Goal: Task Accomplishment & Management: Use online tool/utility

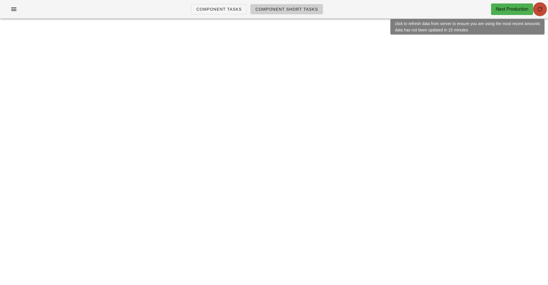
click at [540, 15] on button "button" at bounding box center [540, 9] width 14 height 14
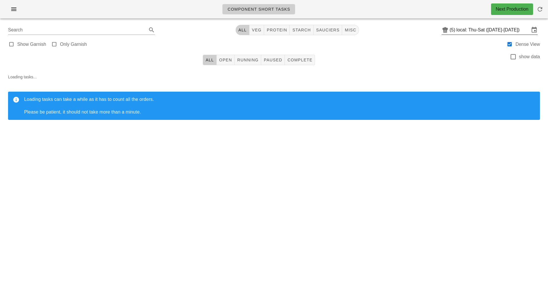
click at [482, 27] on input "local: Thu-Sat ([DATE]-[DATE])" at bounding box center [493, 29] width 73 height 9
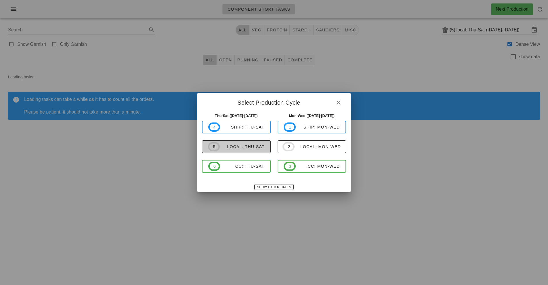
click at [241, 146] on div "local: Thu-Sat" at bounding box center [242, 146] width 45 height 5
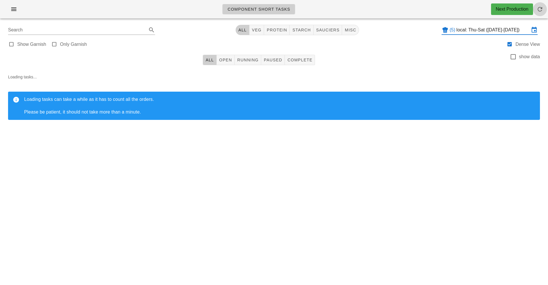
click at [544, 10] on span "button" at bounding box center [540, 9] width 14 height 7
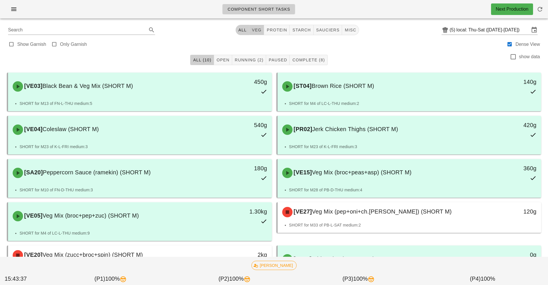
click at [255, 28] on span "veg" at bounding box center [257, 30] width 10 height 5
type input "team:veg"
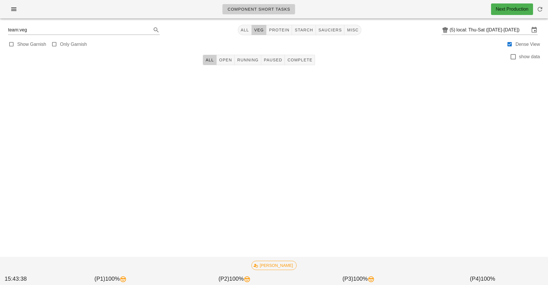
click at [238, 33] on div "team:veg All veg protein starch sauciers misc (5) local: Thu-Sat ([DATE]-[DATE])" at bounding box center [273, 30] width 541 height 14
click at [242, 34] on button "All" at bounding box center [245, 30] width 14 height 10
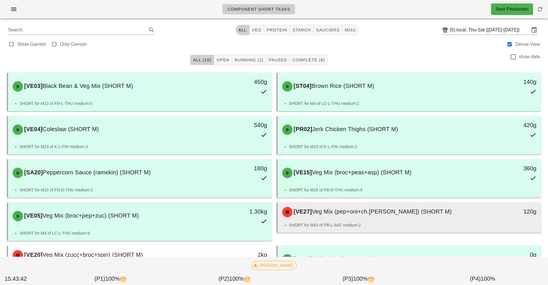
click at [375, 219] on div "[VE27] Veg Mix (pep+oni+ch.[PERSON_NAME]) (SHORT M)" at bounding box center [377, 211] width 196 height 17
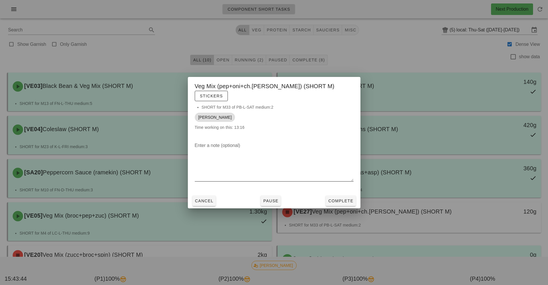
click at [312, 142] on textarea "Enter a note (optional)" at bounding box center [274, 161] width 159 height 40
click at [408, 46] on div at bounding box center [274, 142] width 548 height 285
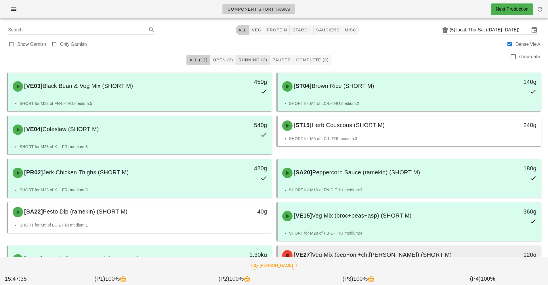
click at [258, 59] on span "Running (2)" at bounding box center [252, 60] width 29 height 5
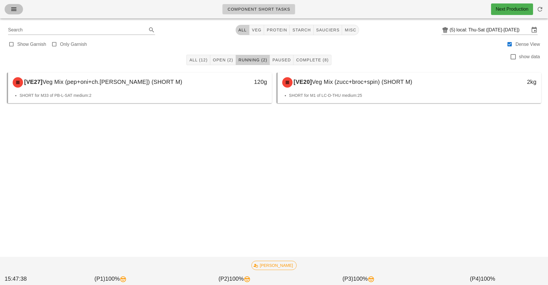
click at [14, 11] on icon "button" at bounding box center [13, 9] width 7 height 7
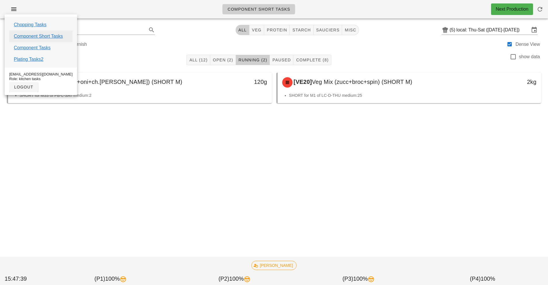
click at [57, 37] on link "Component Short Tasks" at bounding box center [38, 36] width 49 height 7
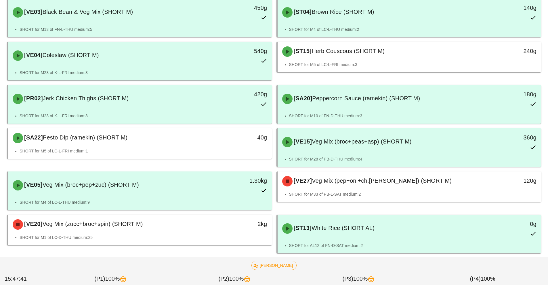
scroll to position [84, 0]
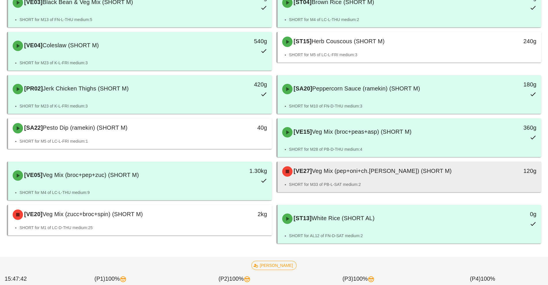
click at [414, 172] on span "Veg Mix (pep+oni+ch.[PERSON_NAME]) (SHORT M)" at bounding box center [382, 170] width 140 height 6
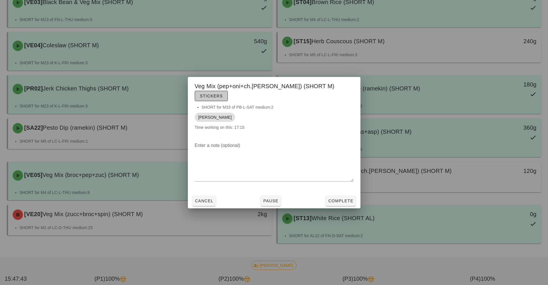
click at [228, 91] on button "Stickers" at bounding box center [211, 96] width 33 height 10
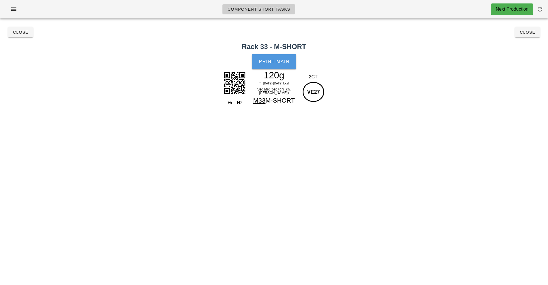
click at [283, 56] on button "Print Main" at bounding box center [274, 61] width 44 height 15
click at [531, 31] on span "Close" at bounding box center [528, 32] width 16 height 5
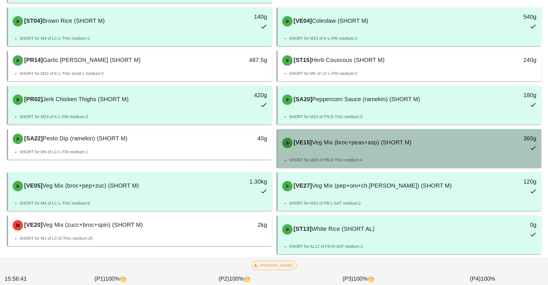
scroll to position [123, 0]
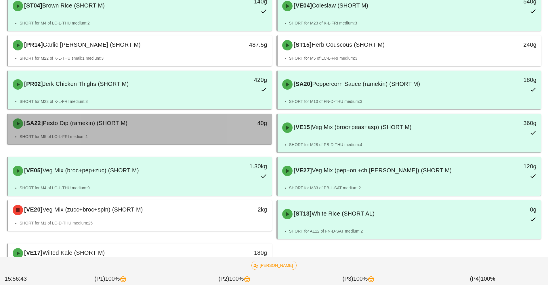
click at [242, 133] on div "[SA22] Pesto Dip (ramekin) (SHORT M) 40g" at bounding box center [140, 124] width 264 height 20
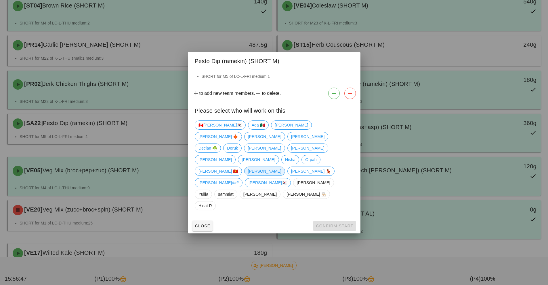
click at [274, 167] on span "[PERSON_NAME]" at bounding box center [264, 171] width 33 height 9
click at [342, 223] on span "Confirm Start" at bounding box center [335, 225] width 38 height 5
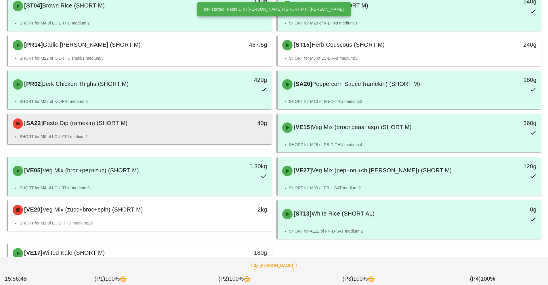
click at [198, 130] on div "[SA22] Pesto Dip (ramekin) (SHORT M)" at bounding box center [107, 123] width 196 height 17
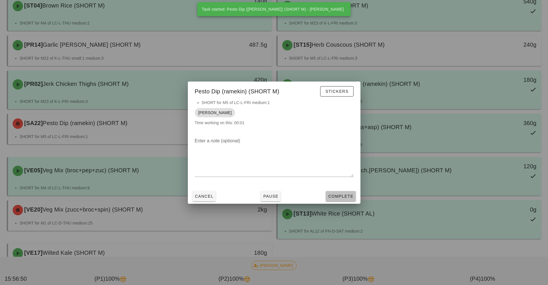
click at [339, 196] on span "Complete" at bounding box center [340, 196] width 25 height 5
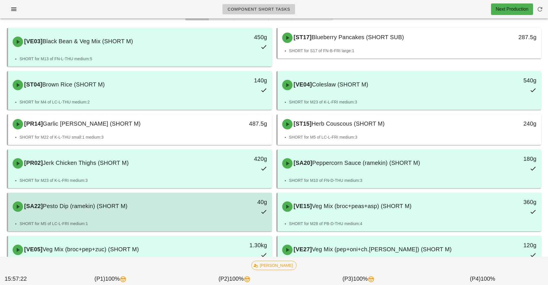
scroll to position [154, 0]
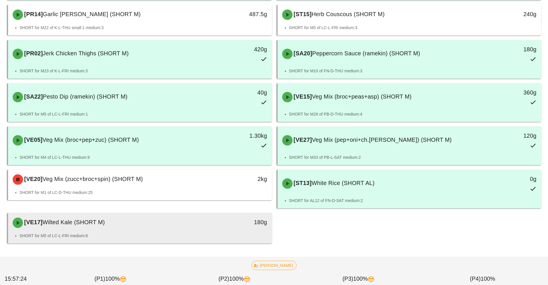
click at [203, 230] on div "[VE17] Wilted Kale (SHORT M)" at bounding box center [107, 222] width 196 height 17
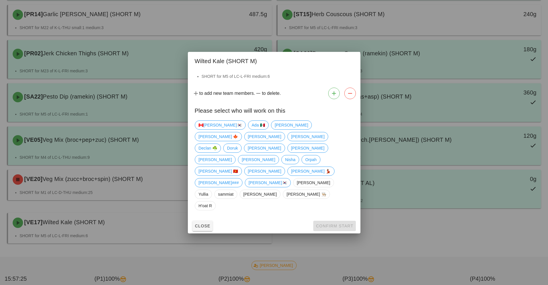
click at [360, 222] on div at bounding box center [274, 142] width 548 height 285
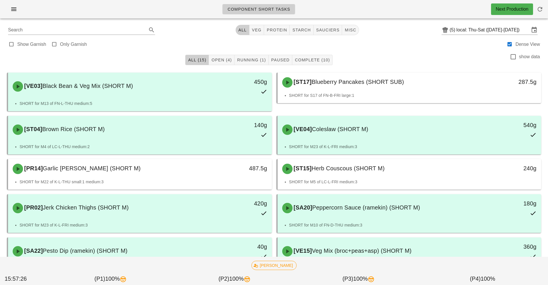
scroll to position [1, 0]
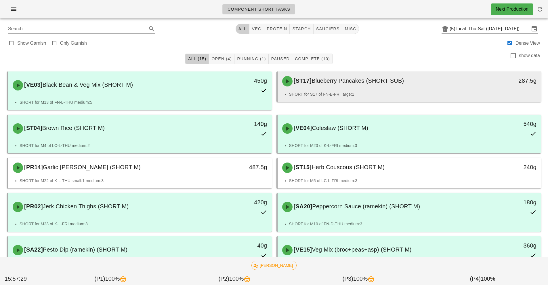
click at [450, 90] on div "[ST17] Blueberry Pancakes (SHORT SUB) 287.5g" at bounding box center [410, 81] width 264 height 20
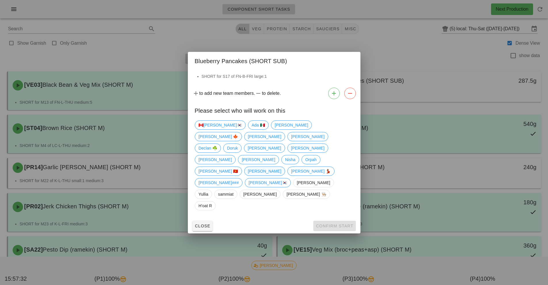
click at [276, 167] on span "[PERSON_NAME]" at bounding box center [264, 171] width 33 height 9
click at [426, 172] on div at bounding box center [274, 142] width 548 height 285
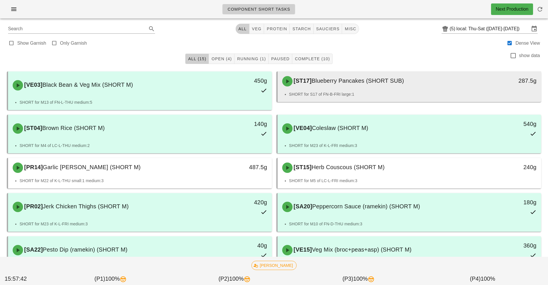
click at [436, 86] on div "[ST17] Blueberry Pancakes (SHORT SUB)" at bounding box center [377, 80] width 196 height 17
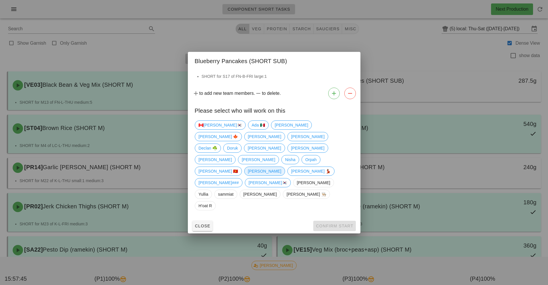
click at [272, 167] on span "[PERSON_NAME]" at bounding box center [264, 171] width 33 height 9
click at [349, 220] on button "Confirm Start" at bounding box center [334, 225] width 42 height 10
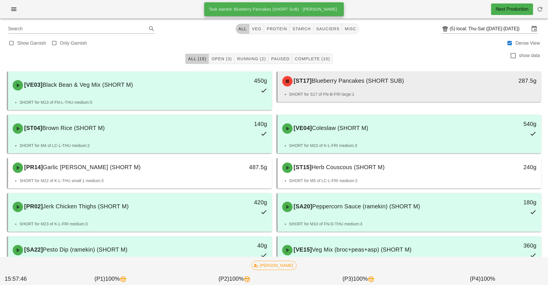
click at [404, 82] on span "Blueberry Pancakes (SHORT SUB)" at bounding box center [358, 80] width 92 height 6
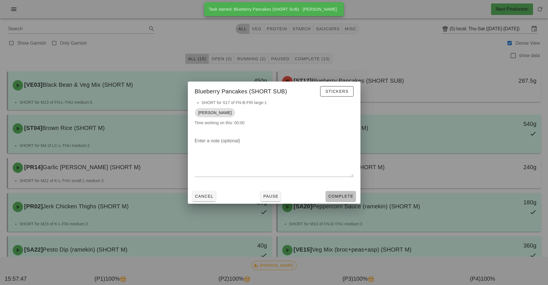
click at [344, 192] on button "Complete" at bounding box center [341, 196] width 30 height 10
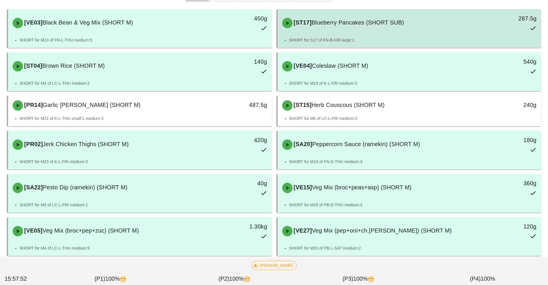
scroll to position [154, 0]
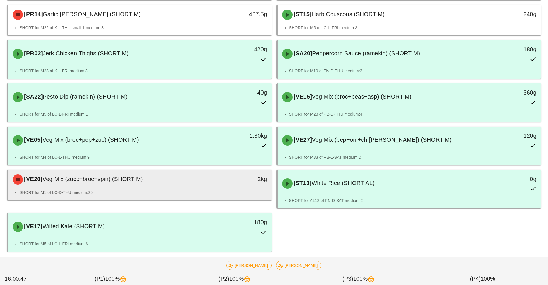
click at [224, 186] on div "2kg" at bounding box center [237, 179] width 65 height 17
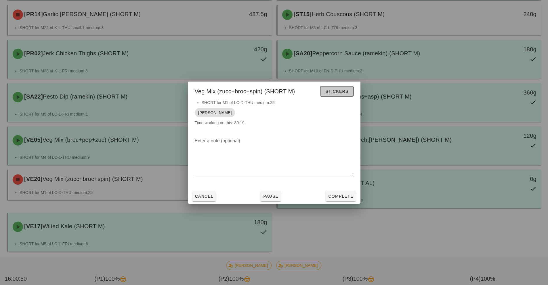
click at [338, 91] on span "Stickers" at bounding box center [336, 91] width 23 height 5
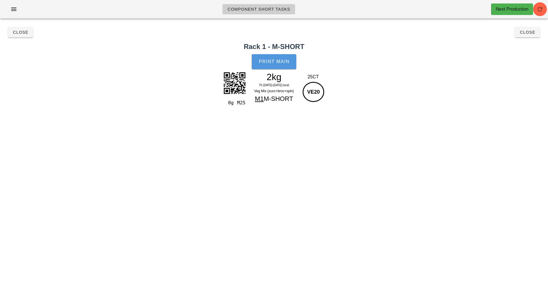
click at [284, 60] on span "Print Main" at bounding box center [274, 61] width 31 height 5
click at [20, 30] on span "Close" at bounding box center [21, 32] width 16 height 5
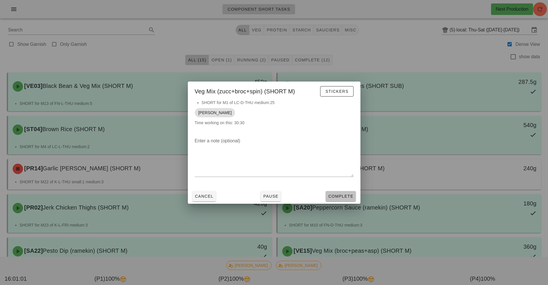
click at [348, 197] on span "Complete" at bounding box center [340, 196] width 25 height 5
